Goal: Task Accomplishment & Management: Complete application form

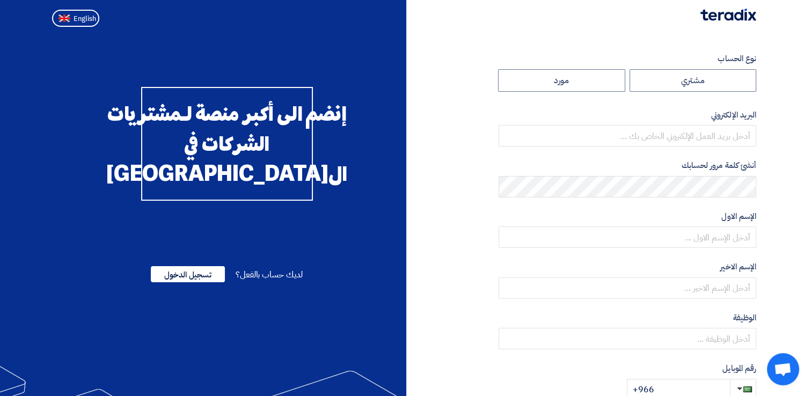
radio input "true"
type input "[EMAIL_ADDRESS][DOMAIN_NAME]"
type input "Arabian Centres Co."
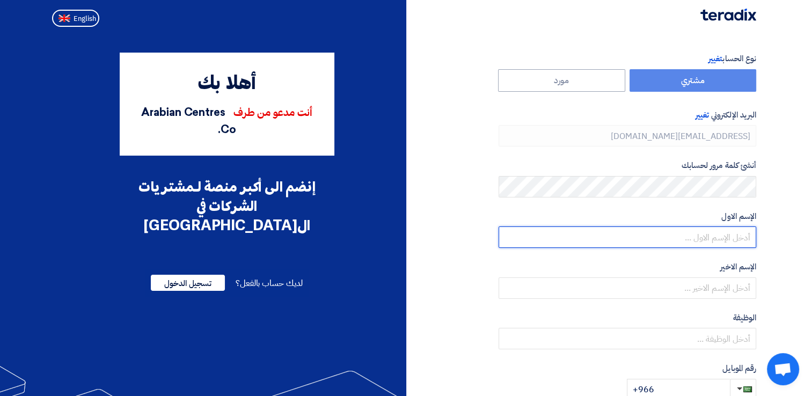
click at [712, 241] on input "text" at bounding box center [628, 237] width 258 height 21
type input "12HOsh12"
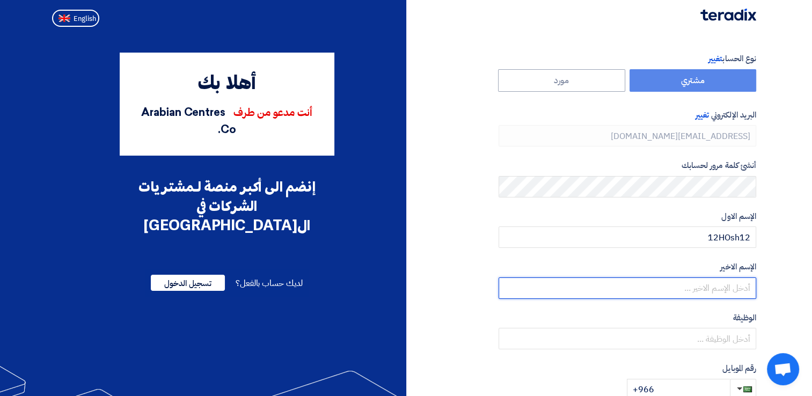
click at [718, 290] on input "text" at bounding box center [628, 287] width 258 height 21
type input "Sait"
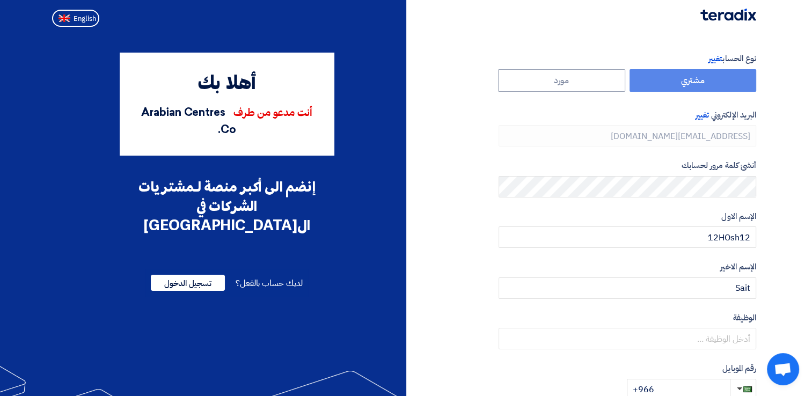
click at [482, 306] on div "نوع الحساب تغيير مشتري مورد البريد الإلكتروني تغيير [PERSON_NAME][EMAIL_ADDRESS…" at bounding box center [585, 310] width 359 height 515
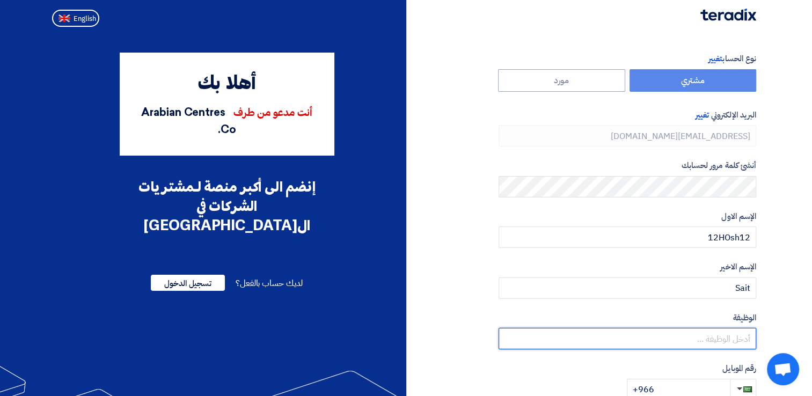
click at [720, 337] on input "text" at bounding box center [628, 338] width 258 height 21
type input "Facilities Manger"
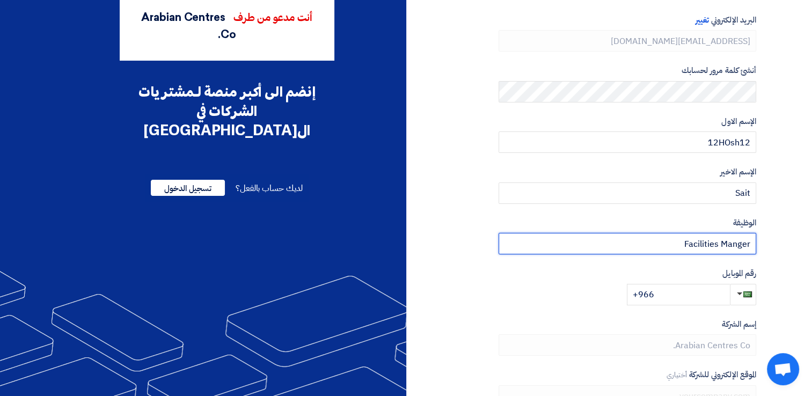
scroll to position [107, 0]
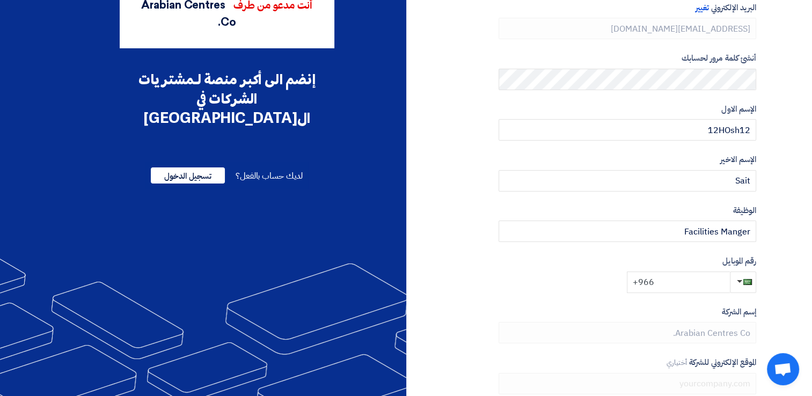
click at [691, 275] on input "+966" at bounding box center [678, 282] width 103 height 21
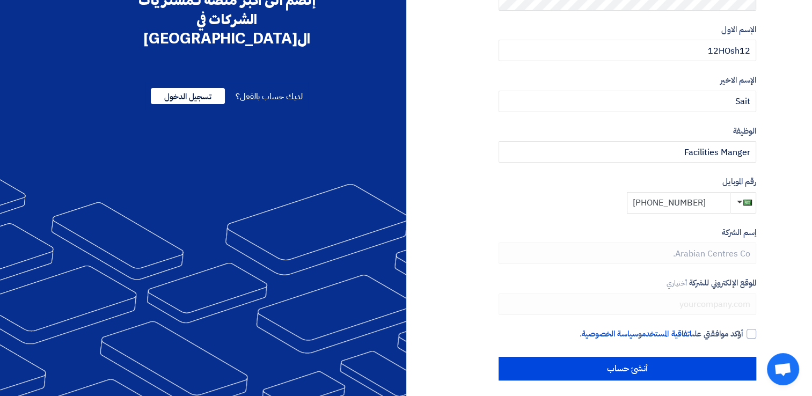
scroll to position [192, 0]
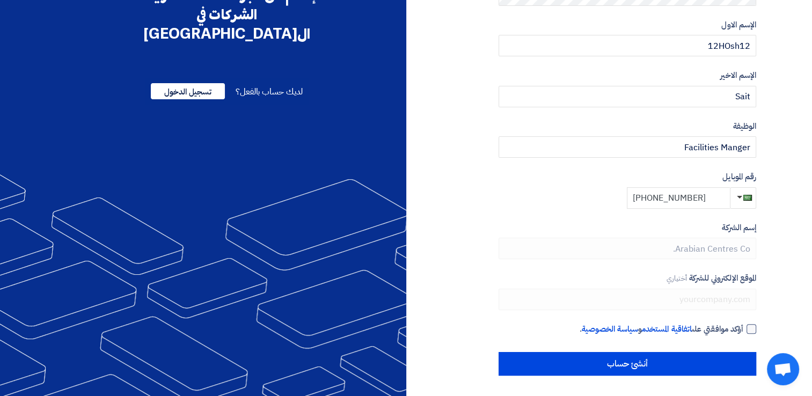
type input "[PHONE_NUMBER]"
click at [753, 327] on div at bounding box center [752, 329] width 10 height 10
click at [743, 327] on input "أؤكد موافقتي على اتفاقية المستخدم و سياسة الخصوصية ." at bounding box center [615, 333] width 258 height 21
checkbox input "true"
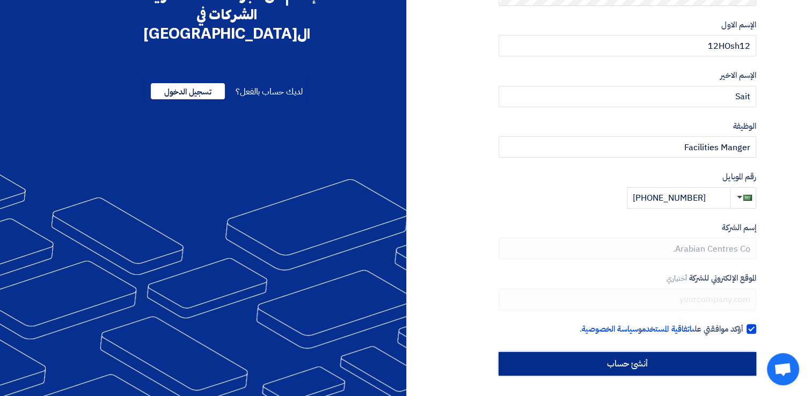
click at [719, 362] on input "أنشئ حساب" at bounding box center [628, 364] width 258 height 24
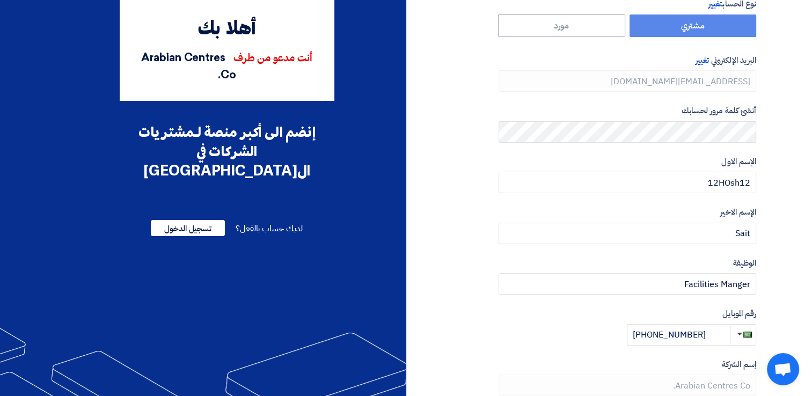
scroll to position [0, 0]
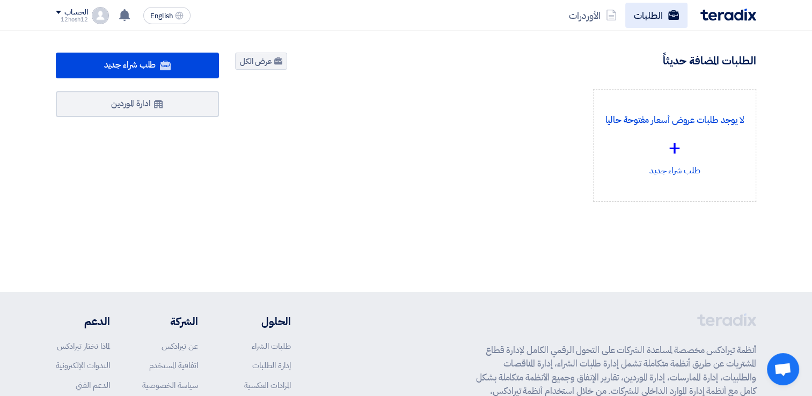
click at [652, 18] on link "الطلبات" at bounding box center [656, 15] width 62 height 25
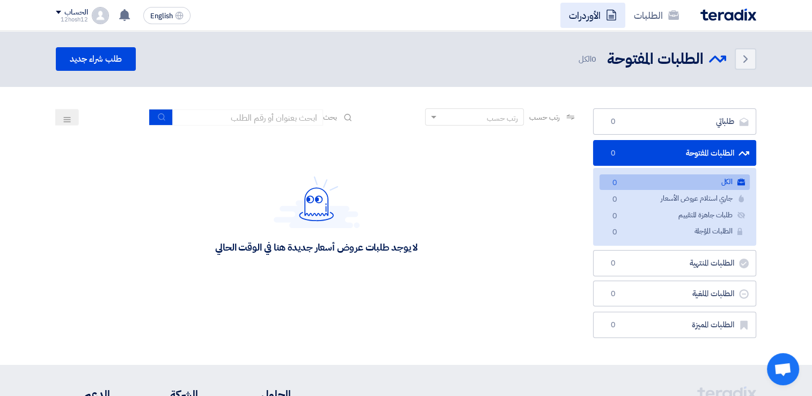
click at [604, 18] on link "الأوردرات" at bounding box center [592, 15] width 65 height 25
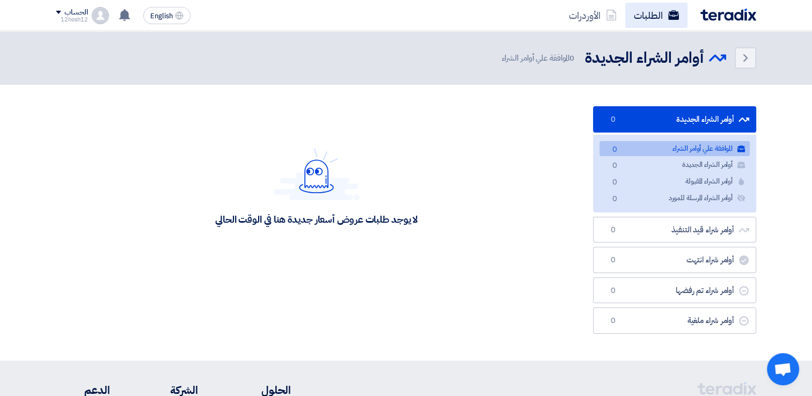
click at [661, 19] on link "الطلبات" at bounding box center [656, 15] width 62 height 25
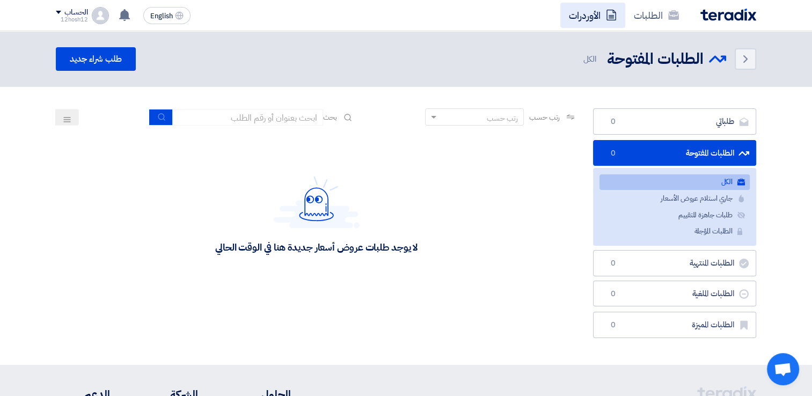
click at [591, 20] on link "الأوردرات" at bounding box center [592, 15] width 65 height 25
